Goal: Navigation & Orientation: Go to known website

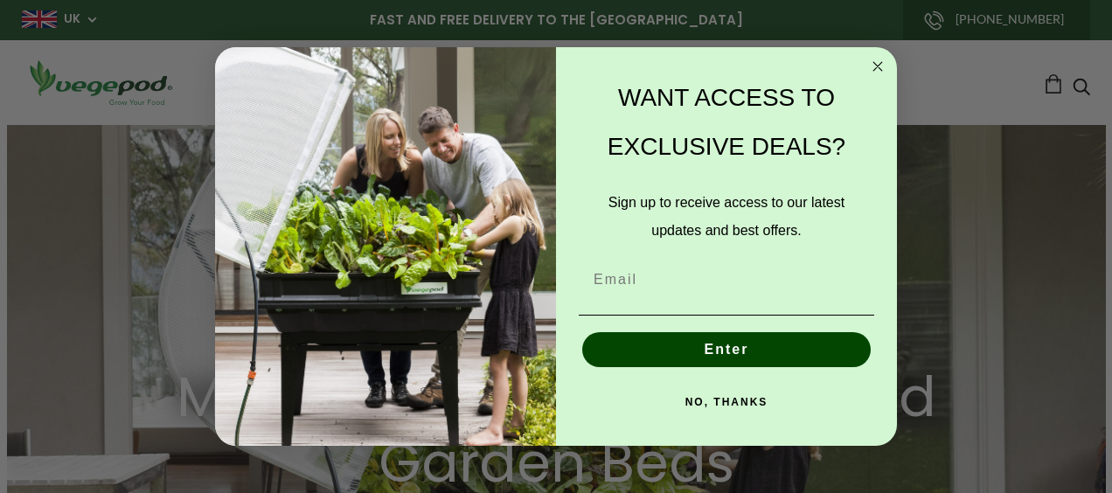
scroll to position [0, 521]
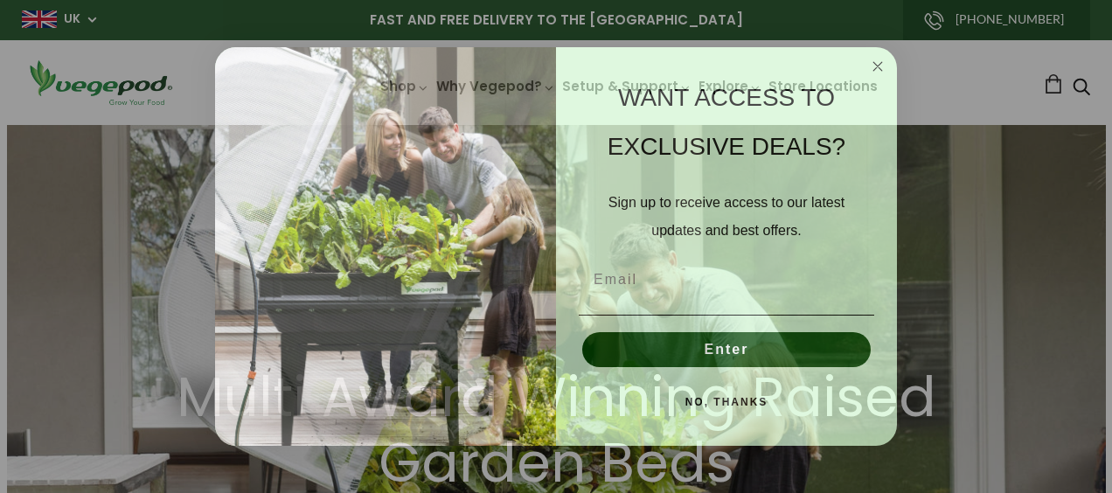
click at [880, 66] on circle "Close dialog" at bounding box center [878, 66] width 20 height 20
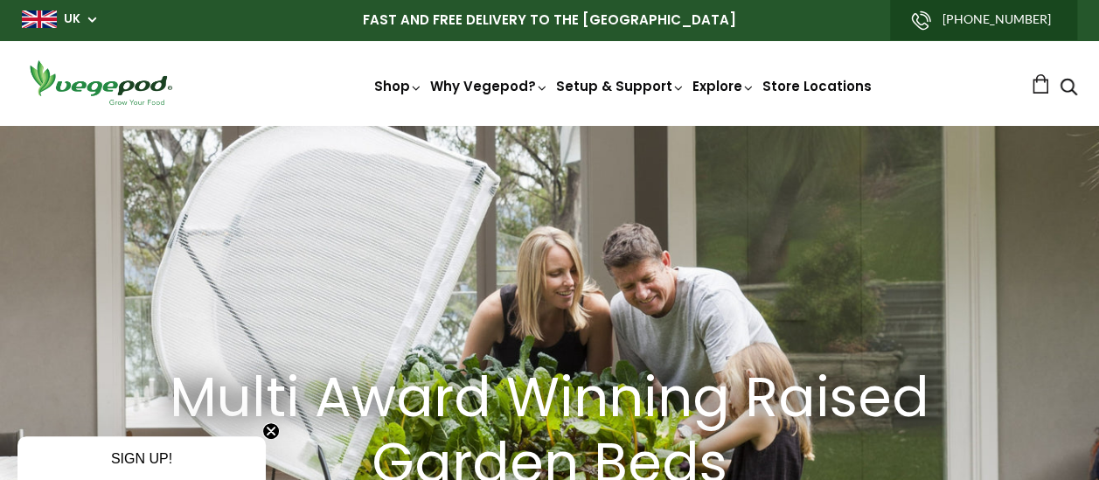
scroll to position [0, 781]
